Goal: Find specific page/section: Find specific page/section

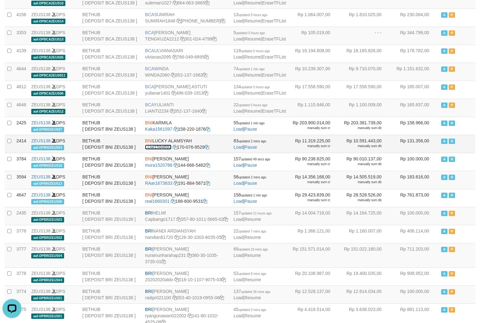
click at [157, 149] on link "LUal1584693" at bounding box center [158, 146] width 26 height 5
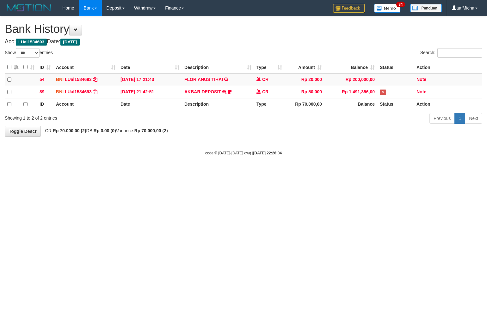
select select "***"
click at [71, 10] on link "Home" at bounding box center [68, 8] width 21 height 16
